Goal: Contribute content

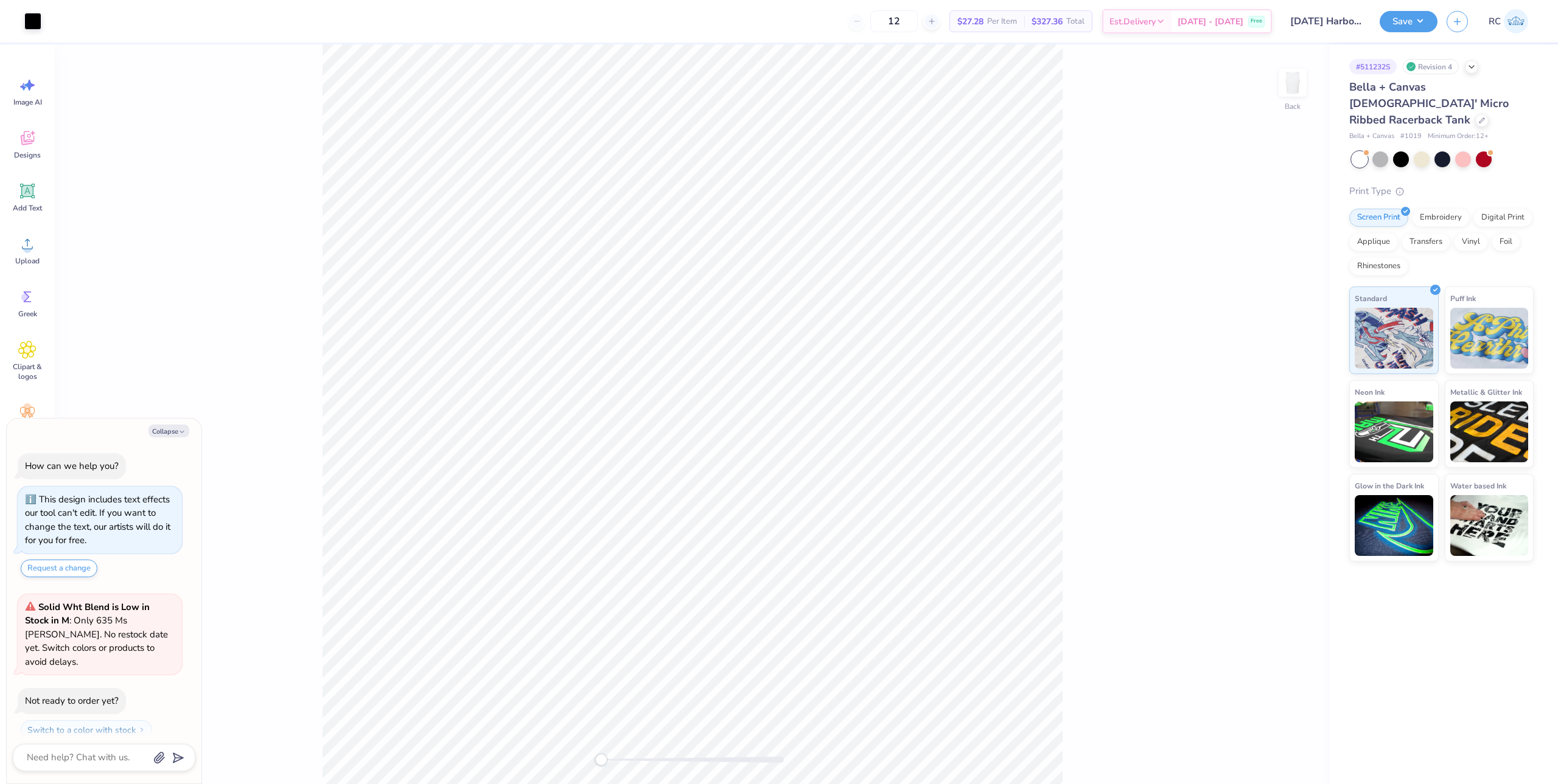
scroll to position [21, 0]
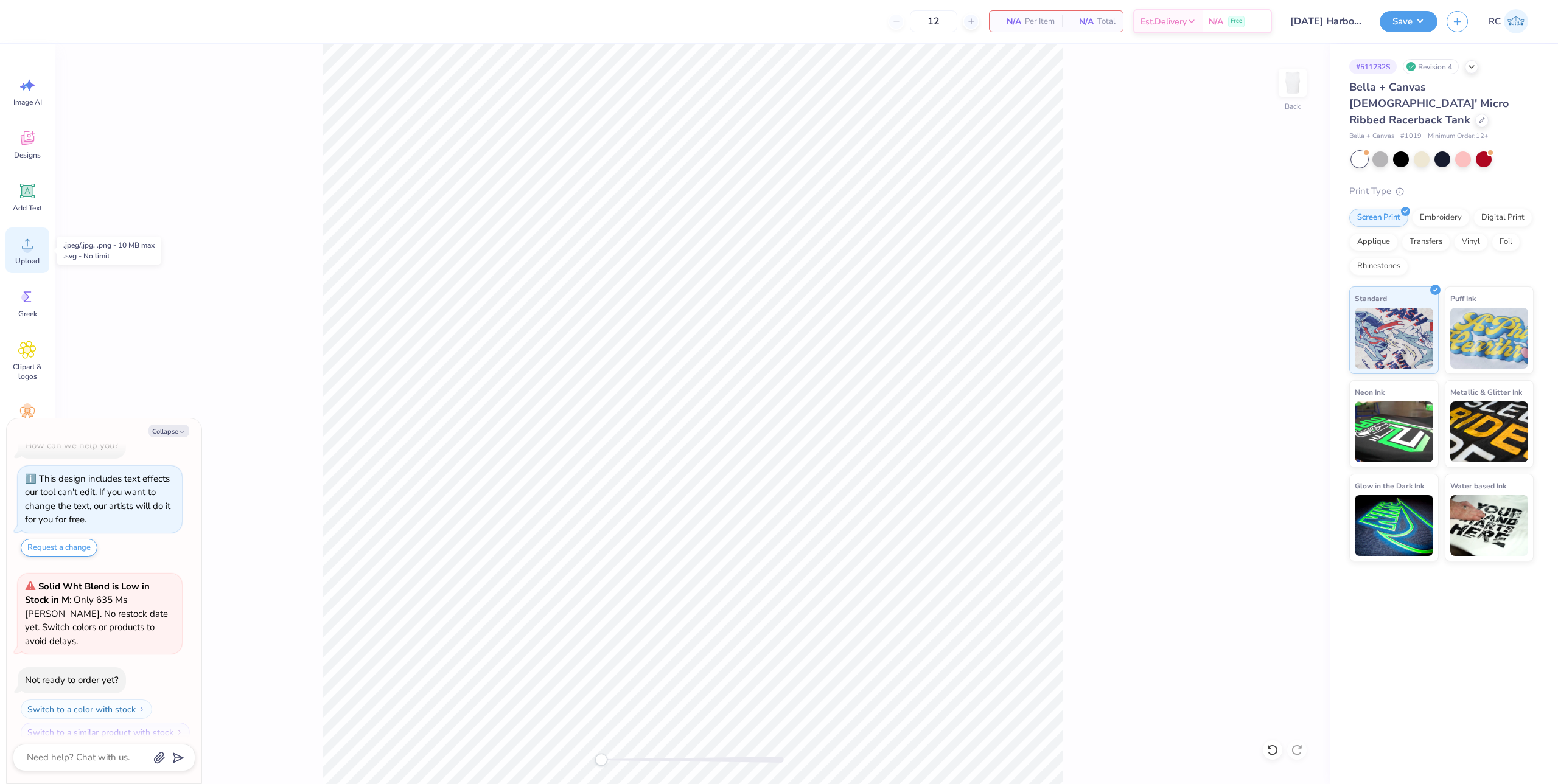
click at [32, 247] on icon at bounding box center [27, 244] width 11 height 11
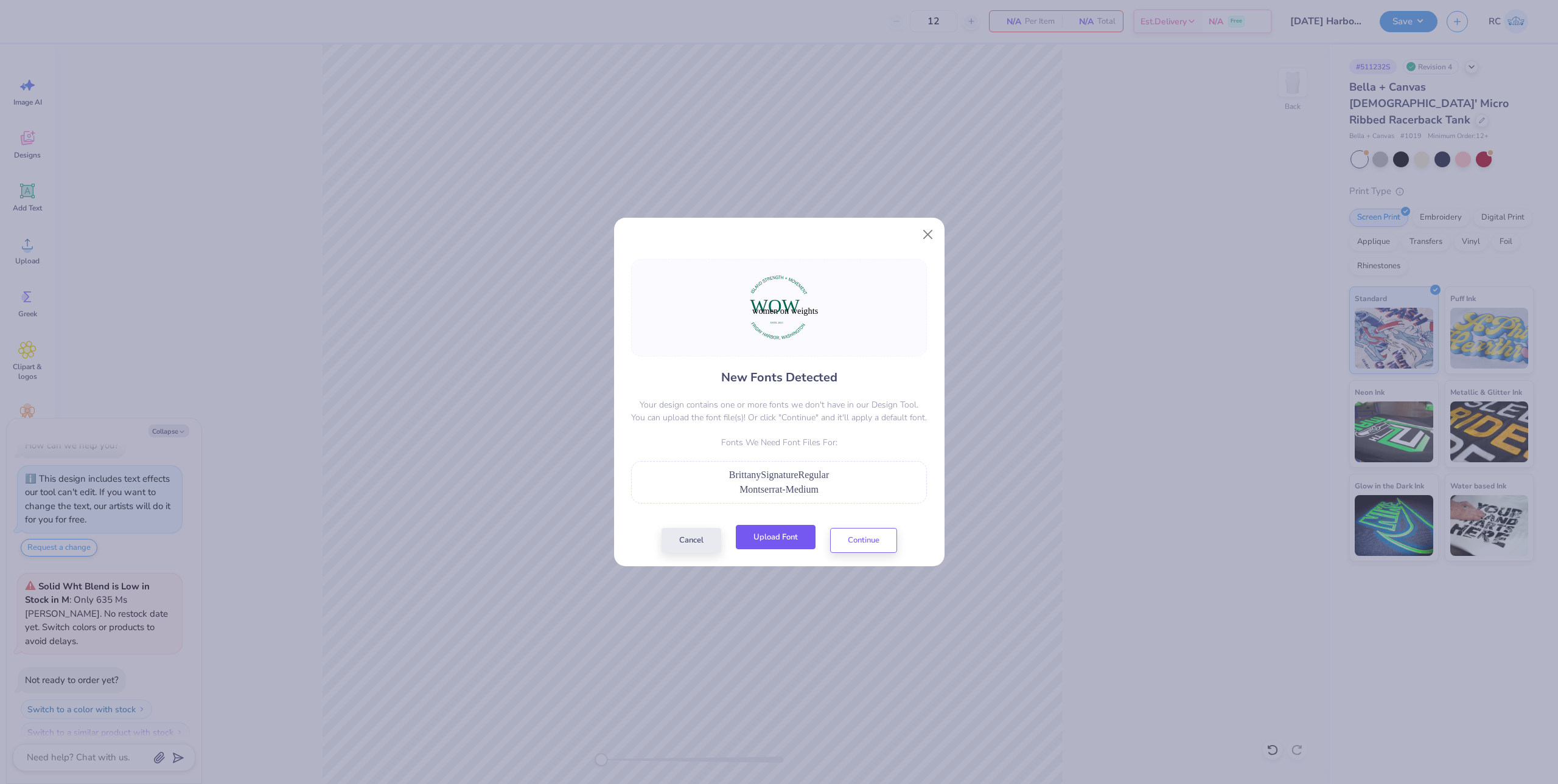
click at [789, 534] on button "Upload Font" at bounding box center [775, 537] width 79 height 25
click at [789, 539] on button "Upload Font" at bounding box center [775, 537] width 79 height 25
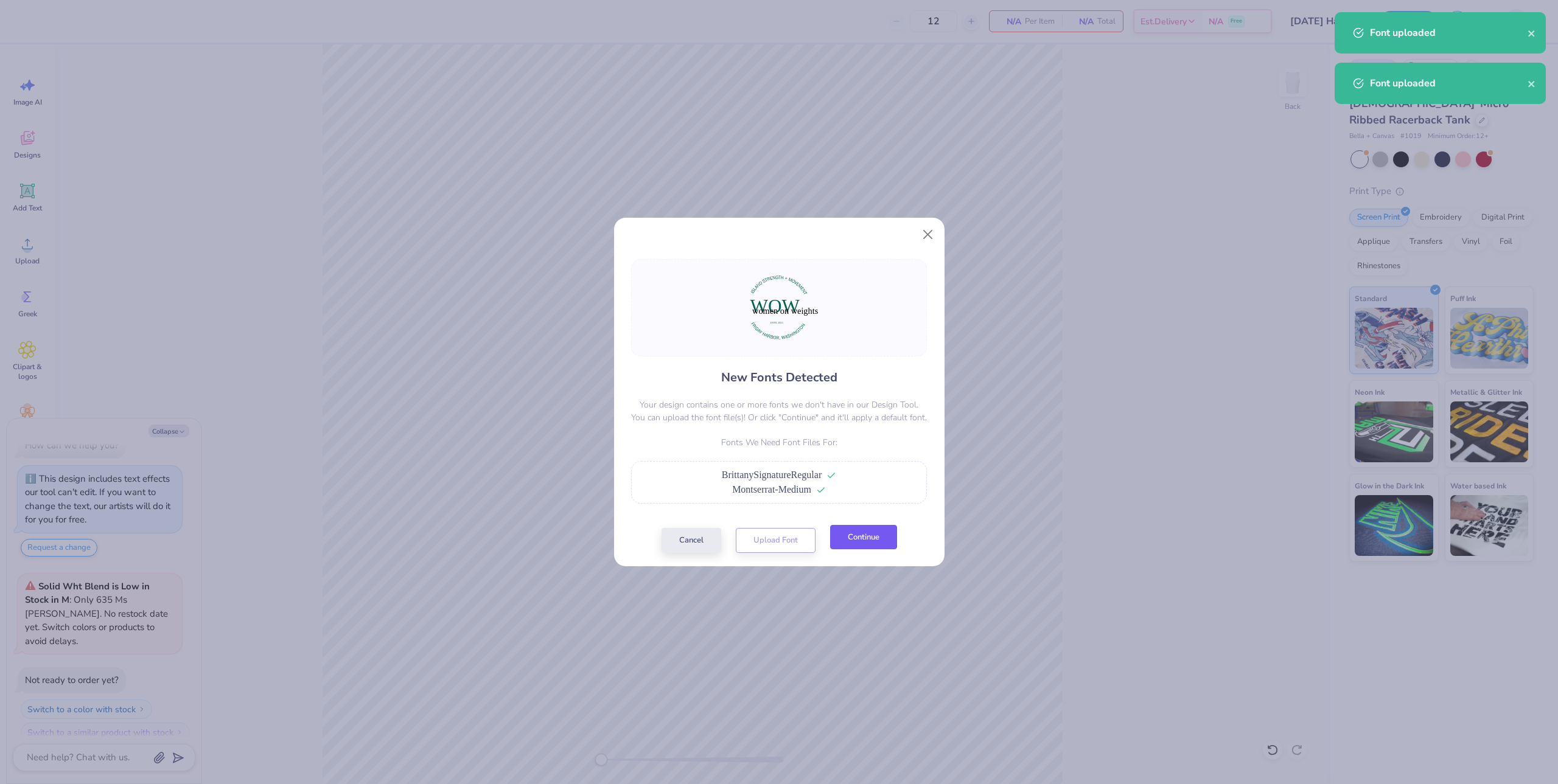
click at [889, 530] on button "Continue" at bounding box center [863, 537] width 67 height 25
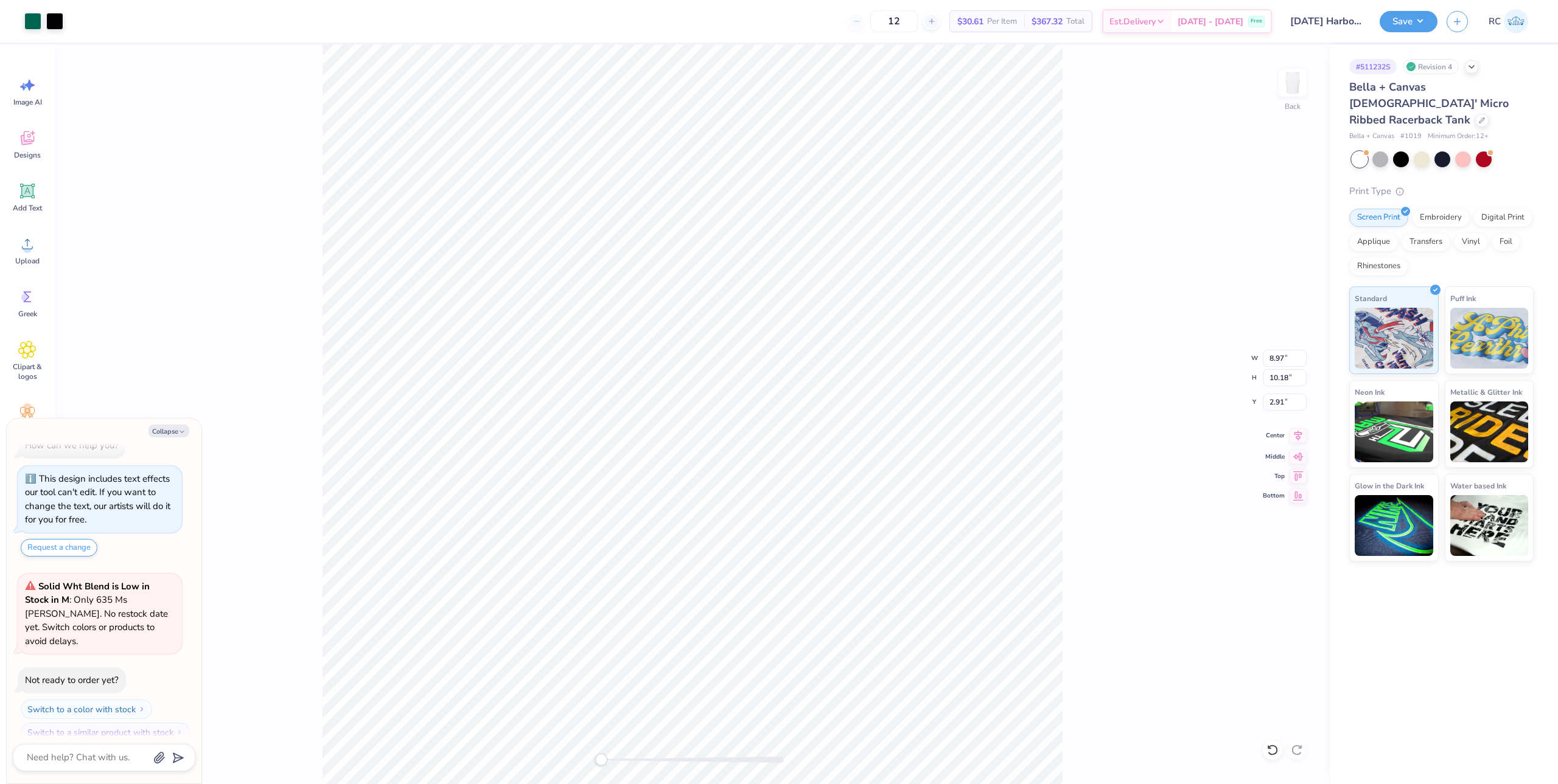
click at [1300, 436] on icon at bounding box center [1298, 435] width 17 height 15
click at [857, 634] on li "Group" at bounding box center [861, 633] width 96 height 24
type textarea "x"
click at [1281, 356] on input "8.97" at bounding box center [1284, 358] width 44 height 17
type input "7"
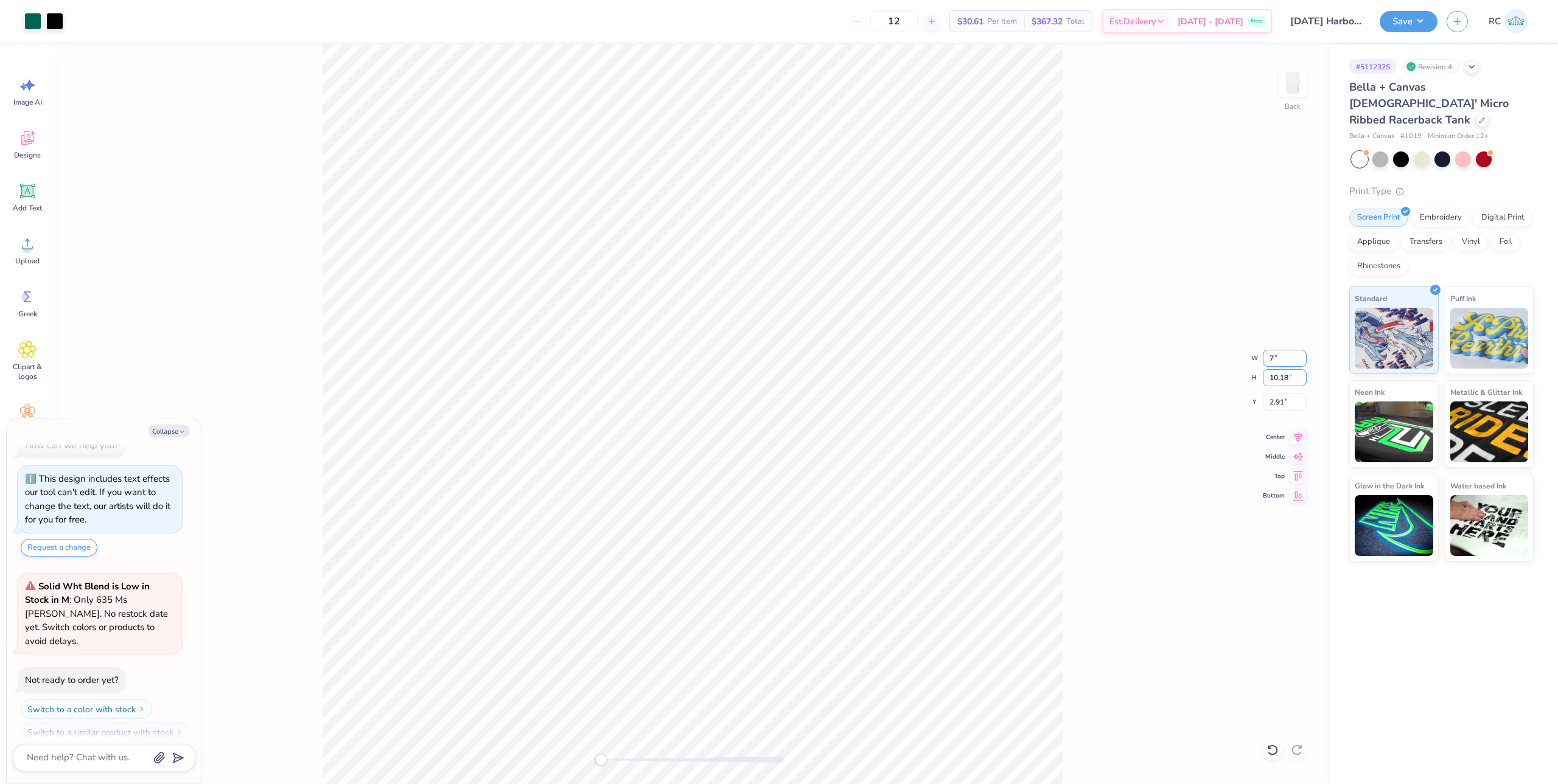
type textarea "x"
type input "7.00"
type input "7.95"
click at [1284, 410] on input "4.03" at bounding box center [1284, 402] width 44 height 17
type input "2"
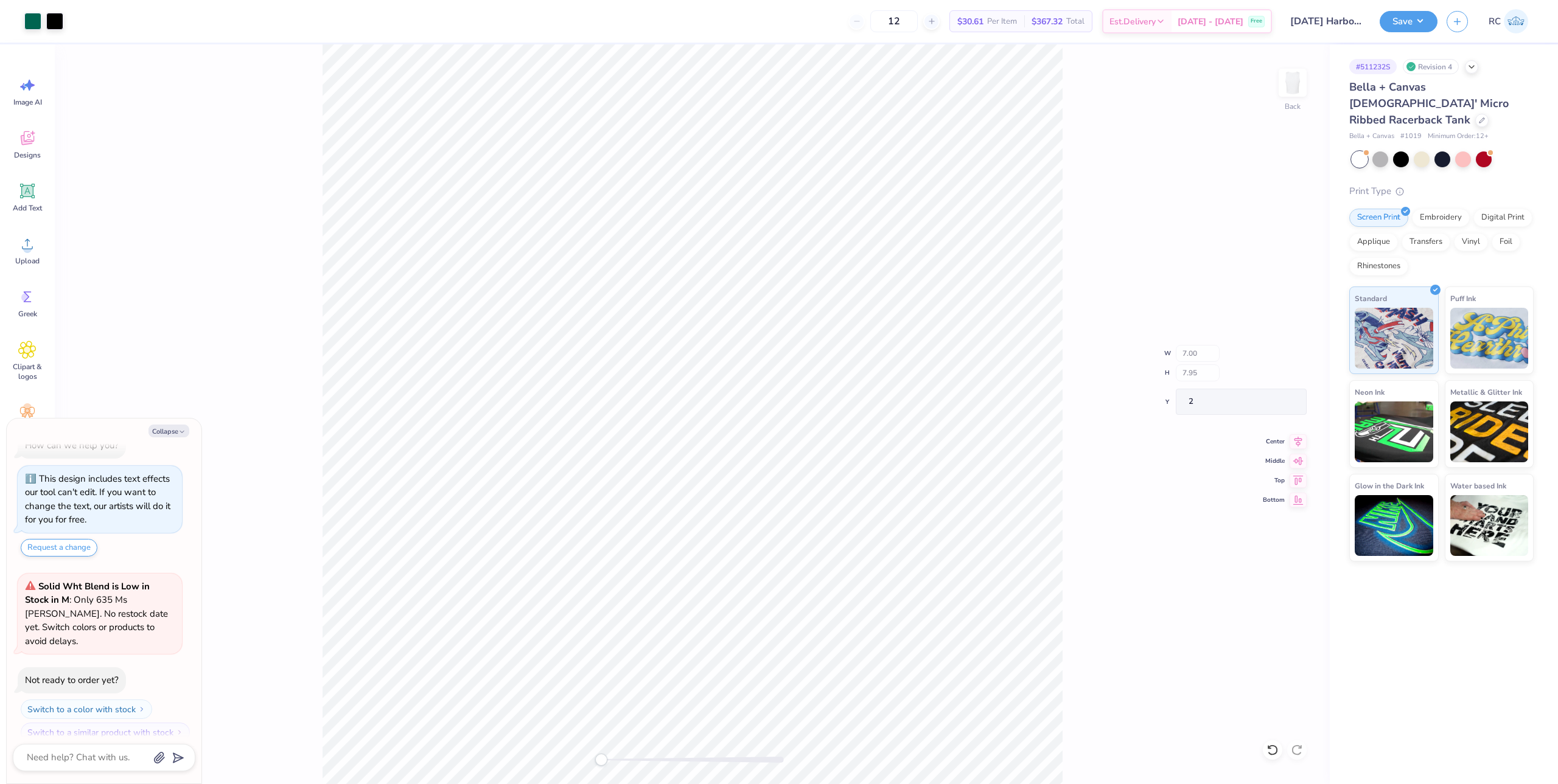
type textarea "x"
type input "2.00"
click at [1409, 31] on div "Save" at bounding box center [1408, 21] width 58 height 21
click at [1417, 30] on button "Save" at bounding box center [1408, 20] width 58 height 21
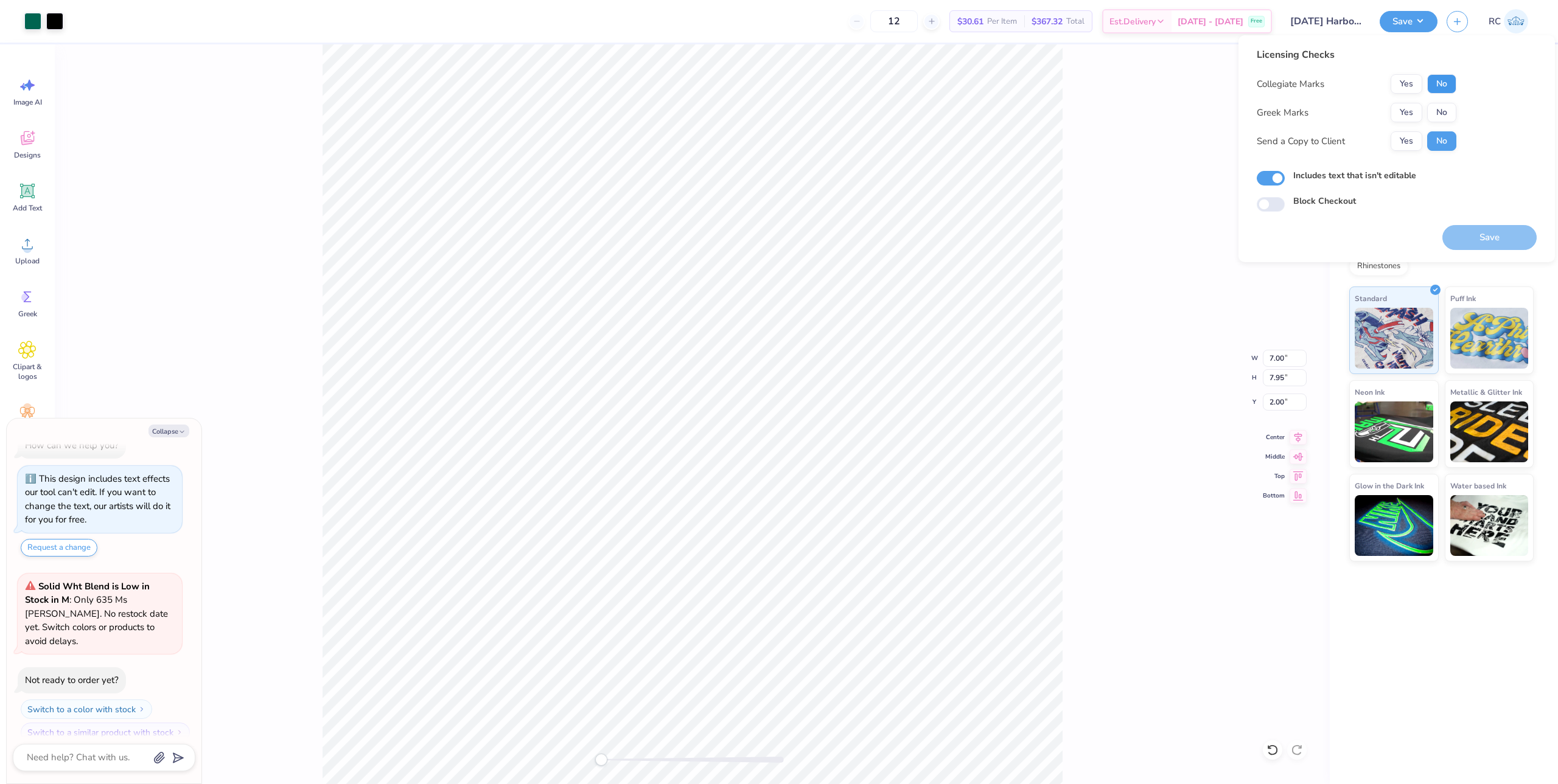
click at [1446, 82] on button "No" at bounding box center [1441, 84] width 29 height 20
click at [1413, 140] on button "Yes" at bounding box center [1407, 141] width 31 height 20
click at [1437, 112] on button "No" at bounding box center [1441, 112] width 29 height 20
click at [1488, 240] on button "Save" at bounding box center [1489, 237] width 94 height 25
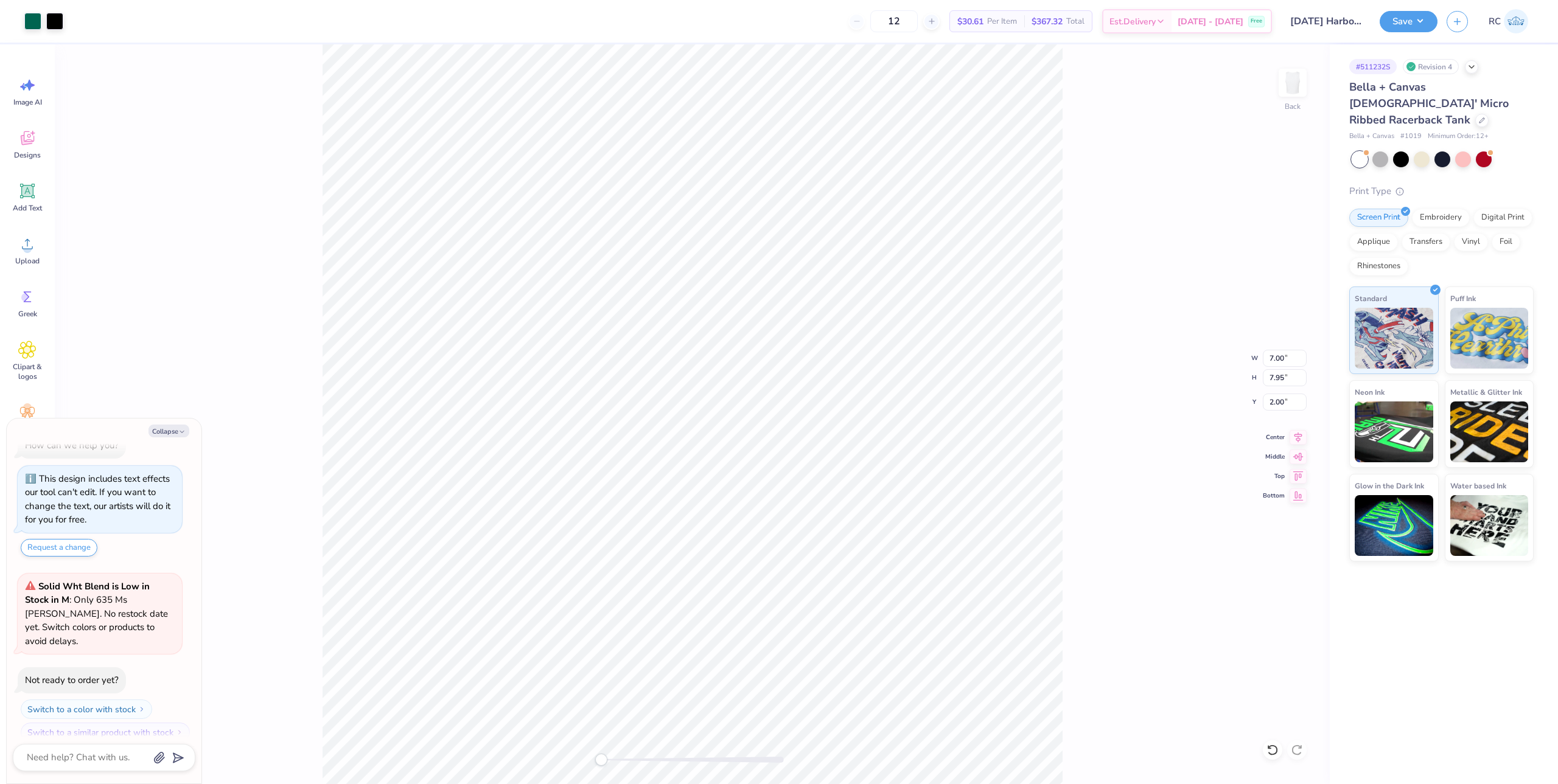
type textarea "x"
